Goal: Task Accomplishment & Management: Manage account settings

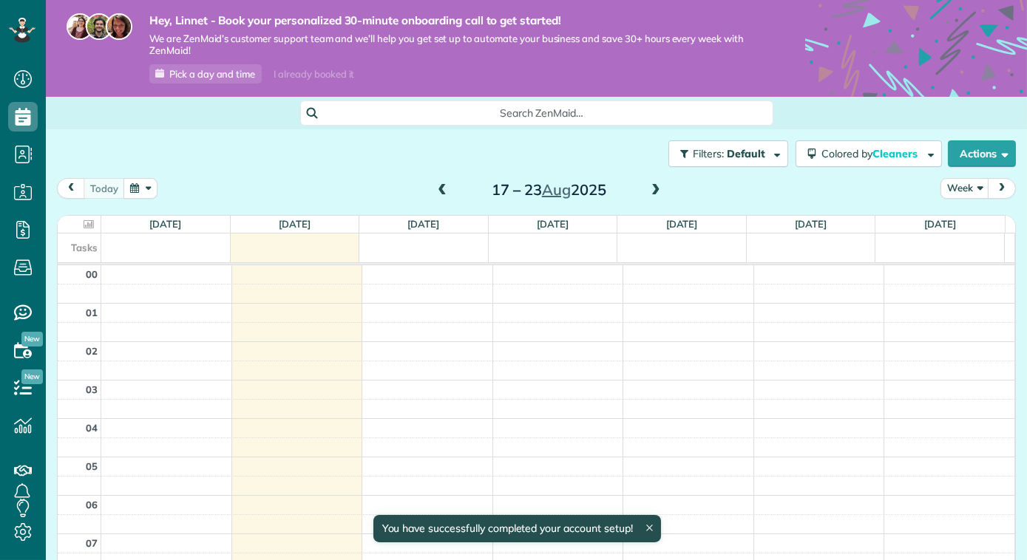
scroll to position [266, 0]
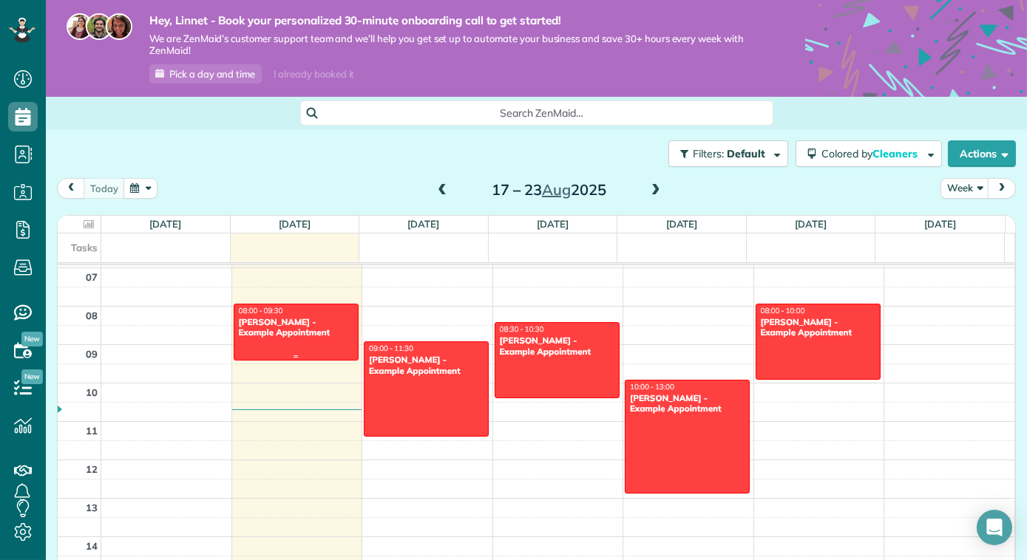
click at [324, 317] on div "Debbie Sardone - Example Appointment" at bounding box center [296, 327] width 116 height 21
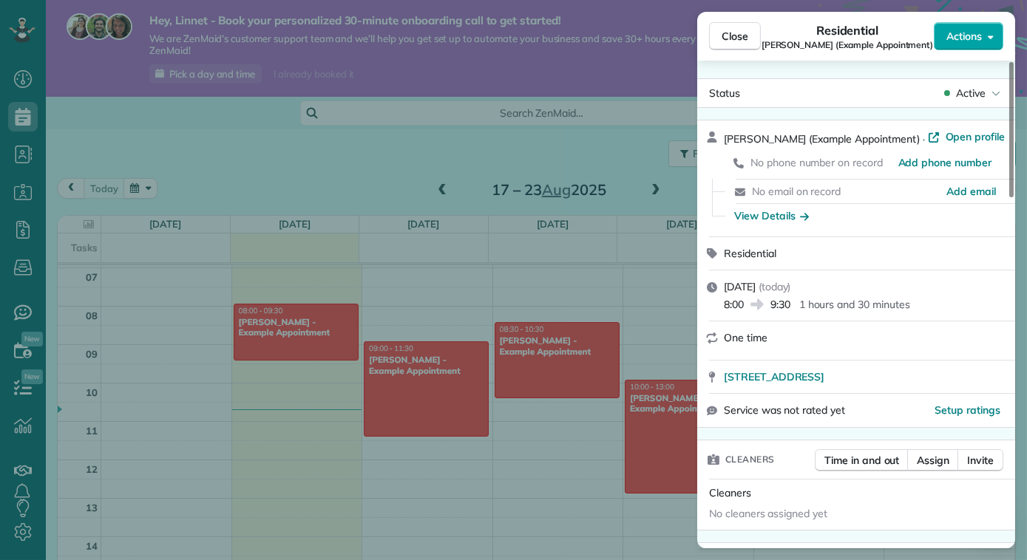
click at [982, 43] on button "Actions" at bounding box center [968, 36] width 69 height 28
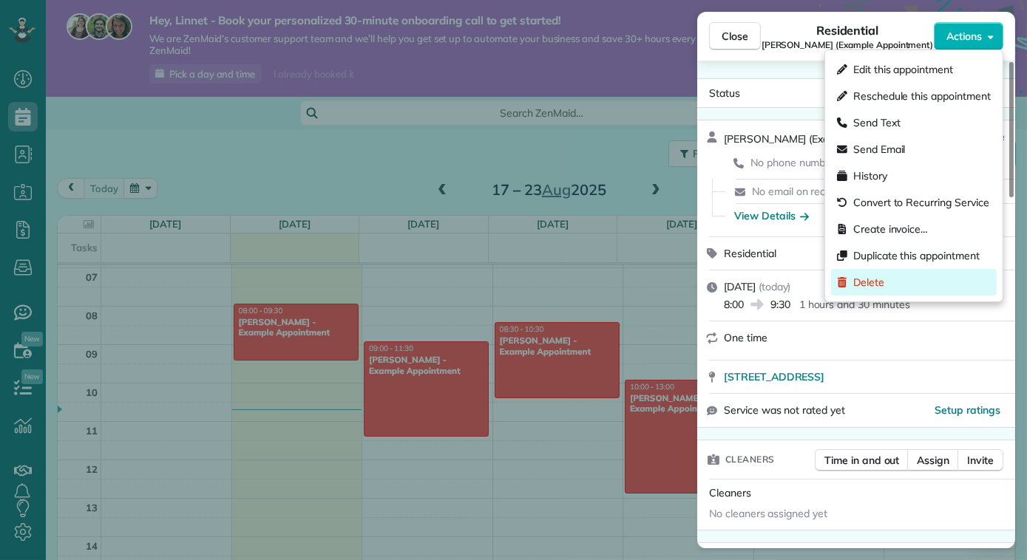
click at [919, 270] on div "Delete" at bounding box center [914, 282] width 166 height 27
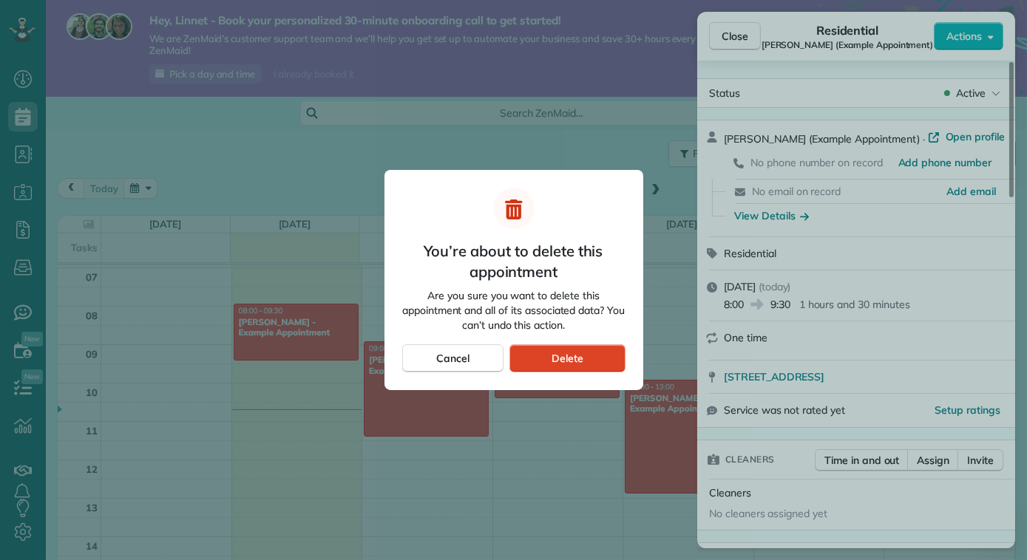
click at [603, 359] on div "Delete" at bounding box center [566, 358] width 115 height 28
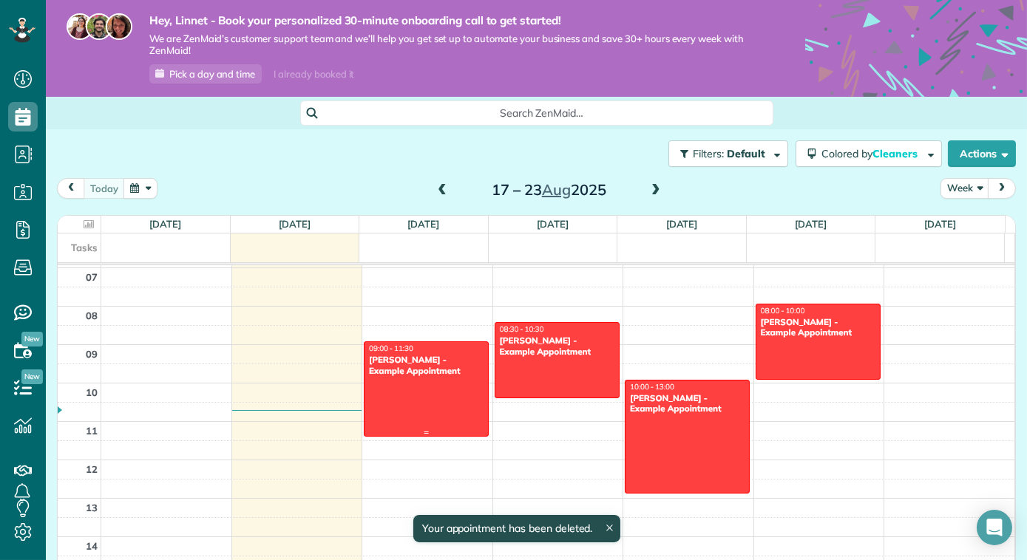
click at [461, 372] on div "Carolyn Arellano - Example Appointment" at bounding box center [426, 365] width 116 height 21
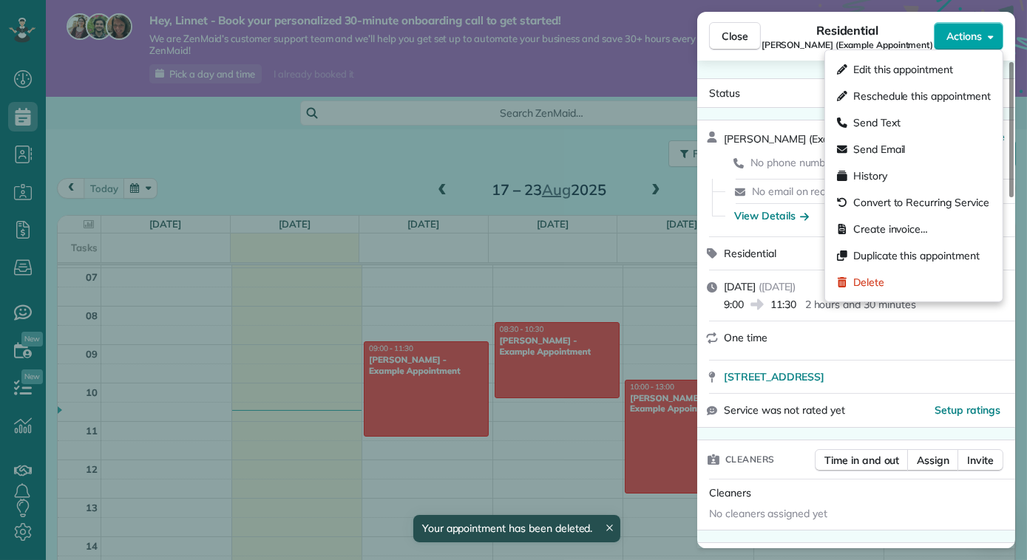
click at [982, 38] on span "Actions" at bounding box center [963, 36] width 35 height 15
click at [920, 290] on div "Delete" at bounding box center [914, 282] width 166 height 27
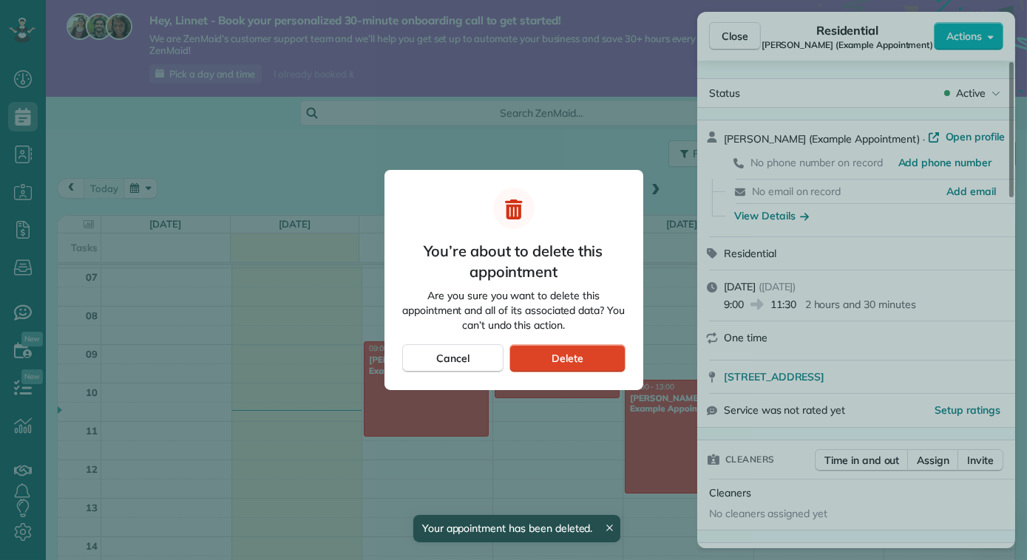
click at [614, 365] on div "Delete" at bounding box center [566, 358] width 115 height 28
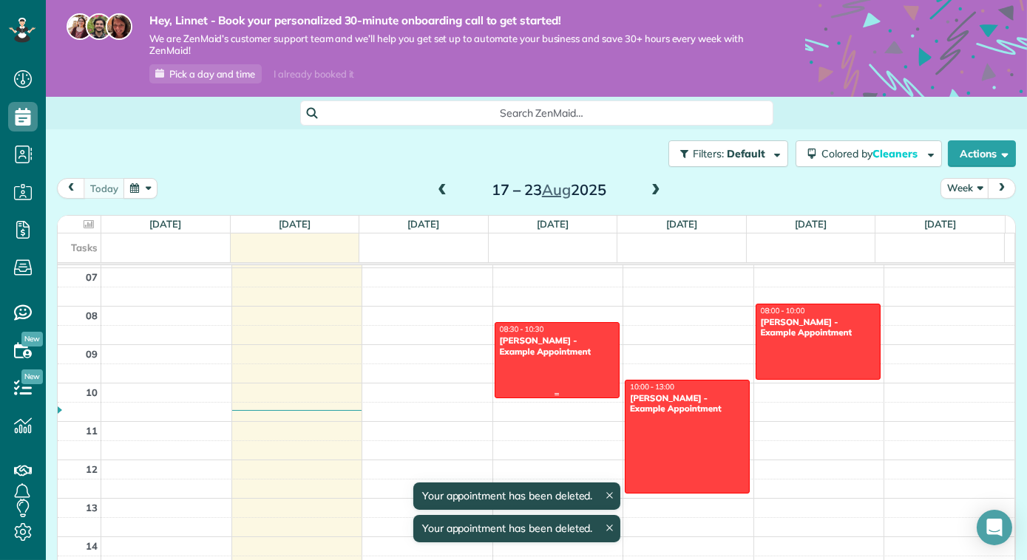
click at [555, 370] on div at bounding box center [556, 360] width 123 height 75
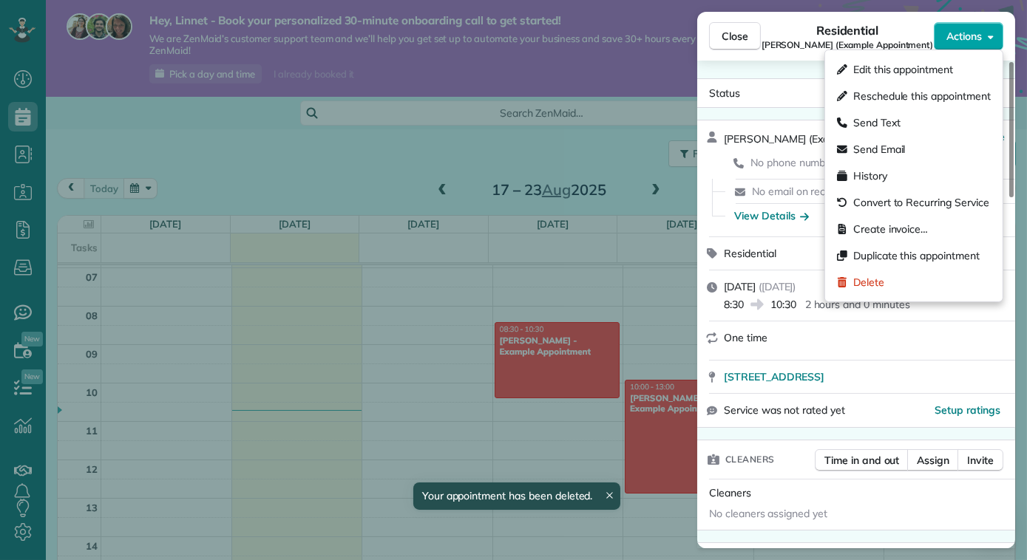
click at [988, 35] on icon "button" at bounding box center [991, 36] width 6 height 11
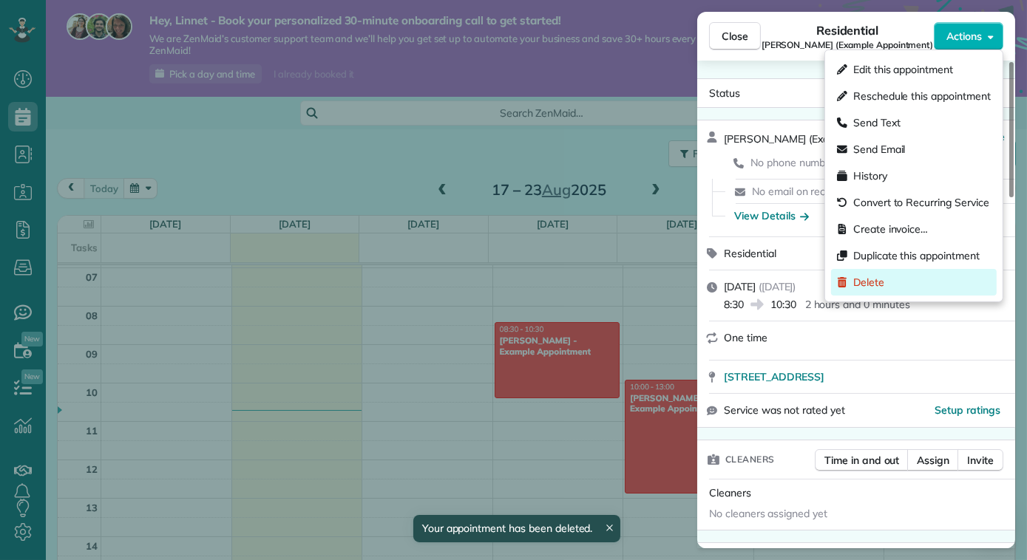
click at [937, 288] on div "Delete" at bounding box center [914, 282] width 166 height 27
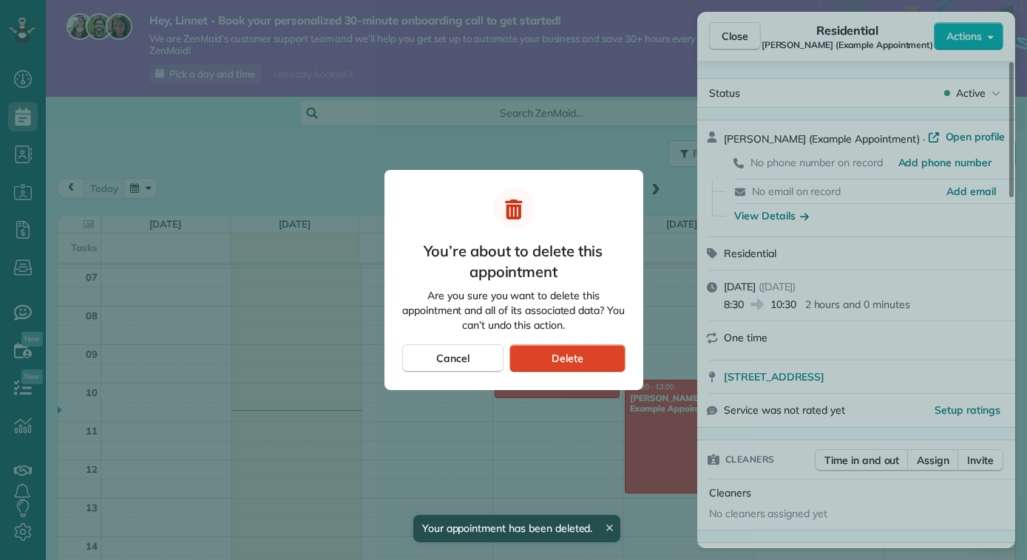
click at [599, 358] on div "Delete" at bounding box center [566, 358] width 115 height 28
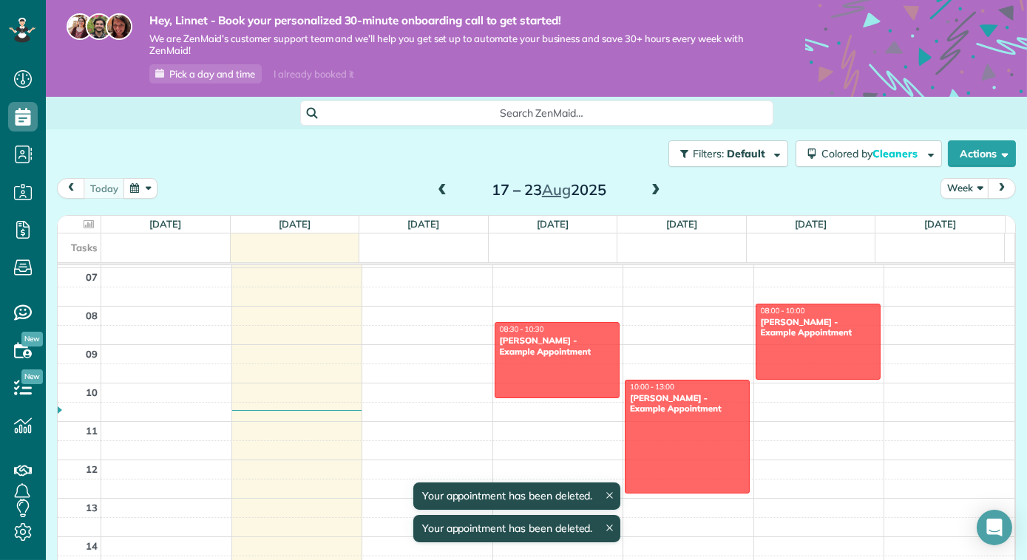
click at [562, 367] on div "Delete" at bounding box center [566, 358] width 115 height 28
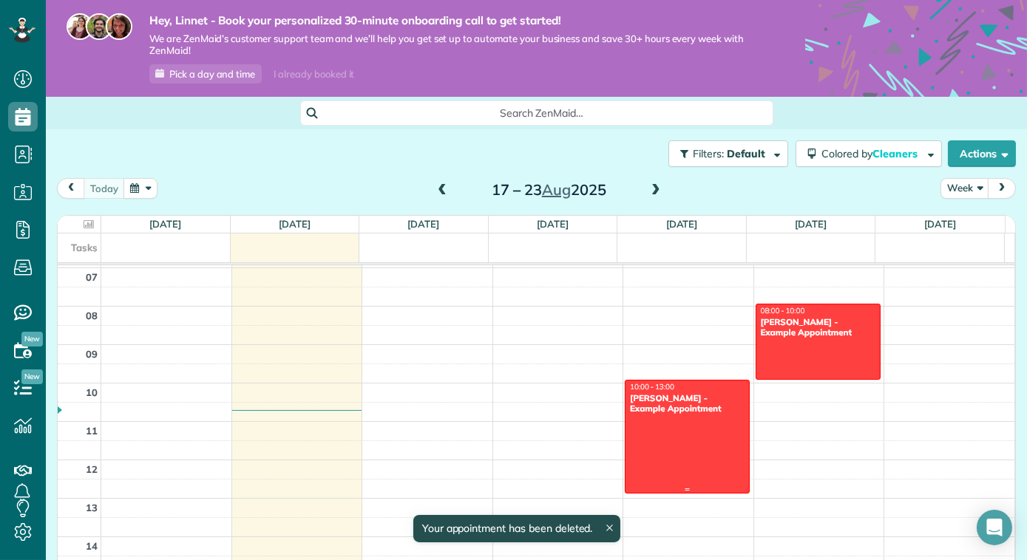
click at [656, 393] on div "Amar Ghose - Example Appointment" at bounding box center [687, 403] width 116 height 21
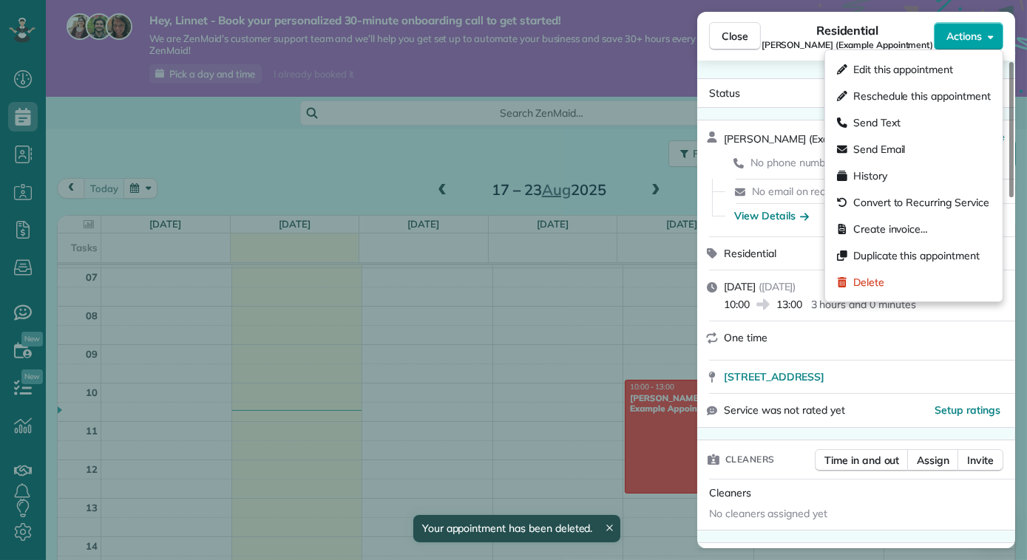
click at [989, 27] on button "Actions" at bounding box center [968, 36] width 69 height 28
click at [892, 283] on div "Delete" at bounding box center [914, 282] width 166 height 27
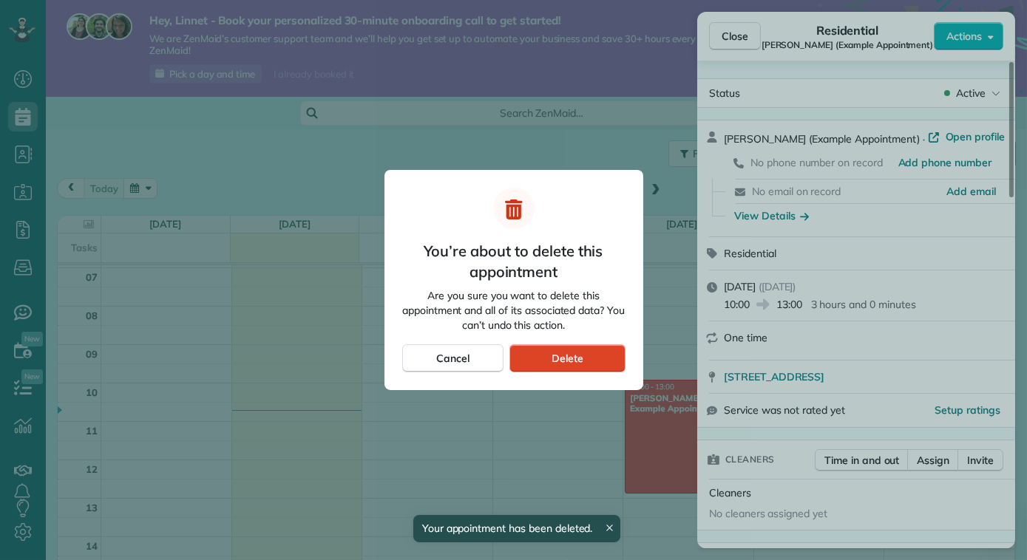
click at [561, 359] on span "Delete" at bounding box center [567, 358] width 32 height 15
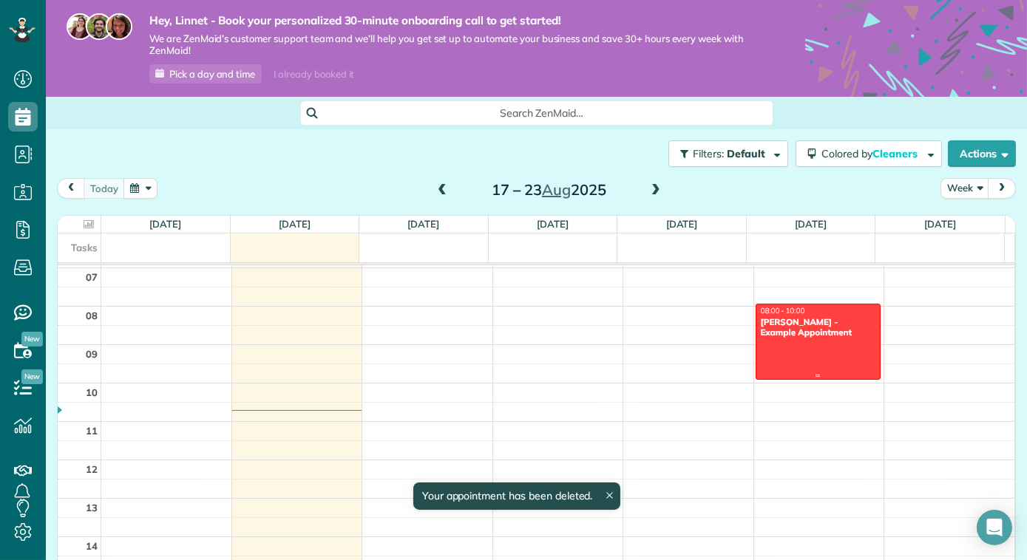
click at [781, 344] on div at bounding box center [817, 342] width 123 height 75
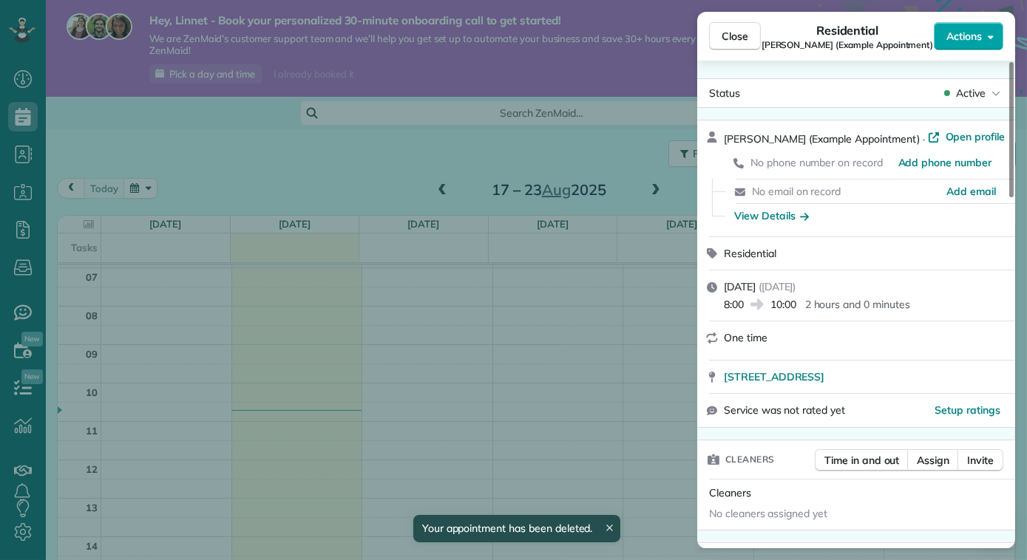
click at [982, 31] on button "Actions" at bounding box center [968, 36] width 69 height 28
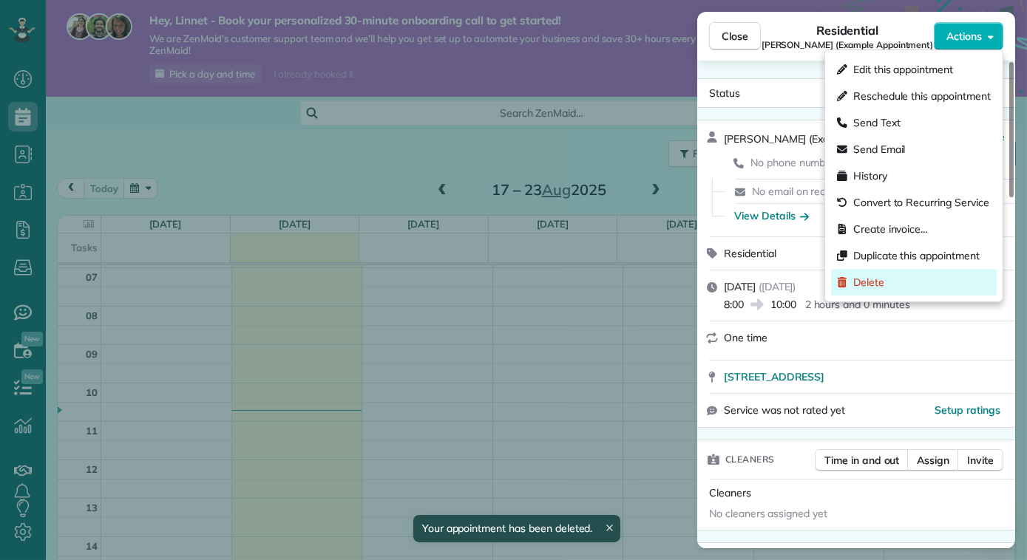
click at [932, 284] on div "Delete" at bounding box center [914, 282] width 166 height 27
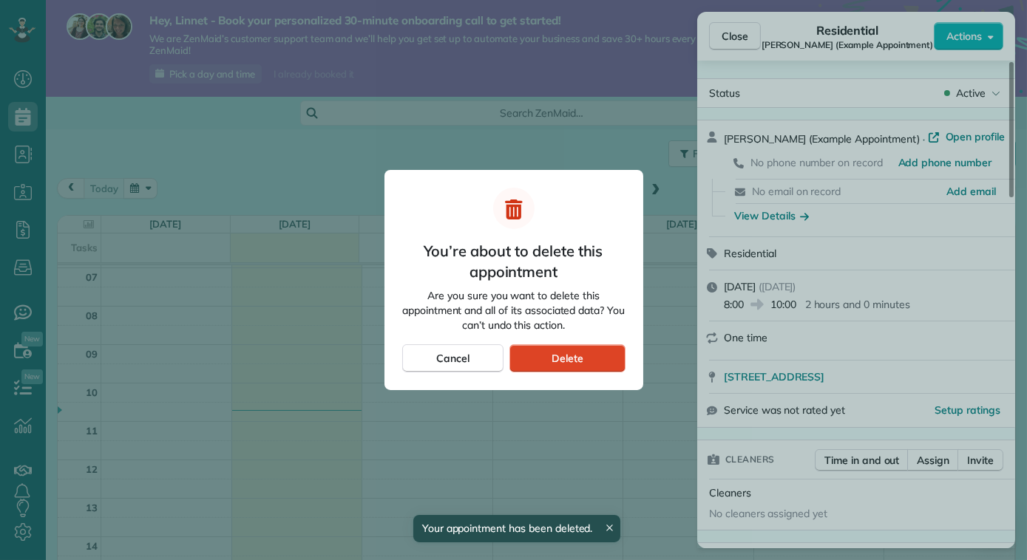
click at [613, 353] on div "Delete" at bounding box center [566, 358] width 115 height 28
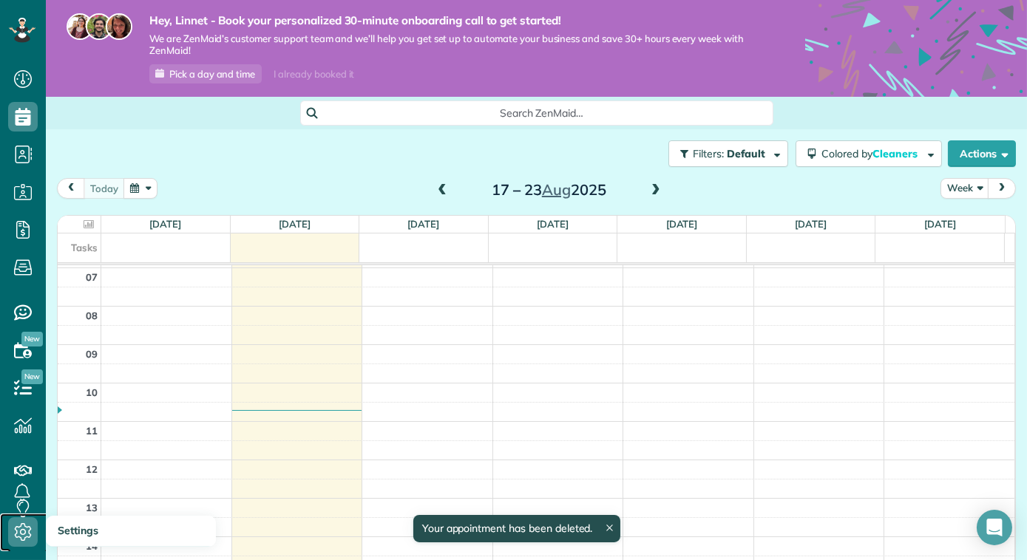
click at [18, 537] on use at bounding box center [23, 532] width 17 height 18
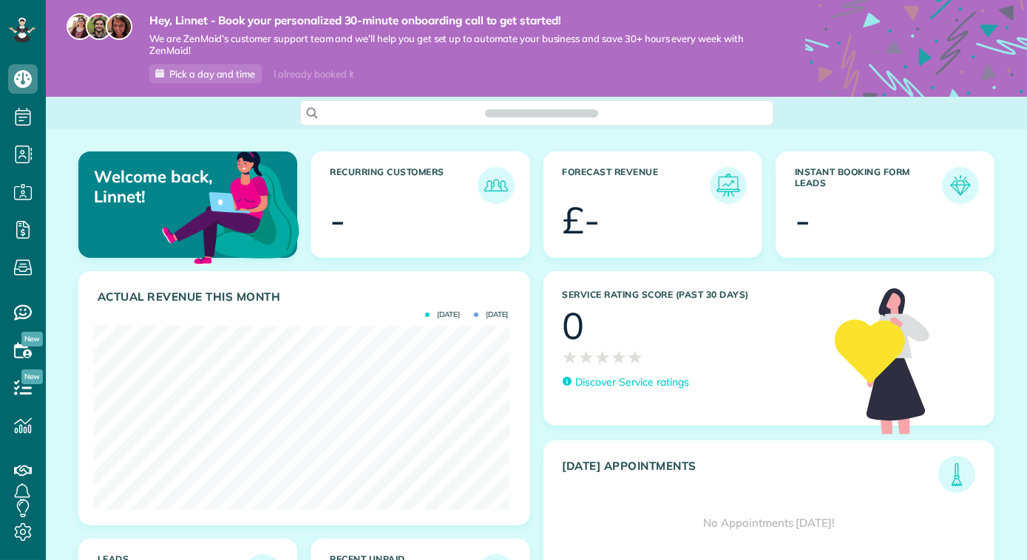
scroll to position [560, 46]
